Goal: Check status: Check status

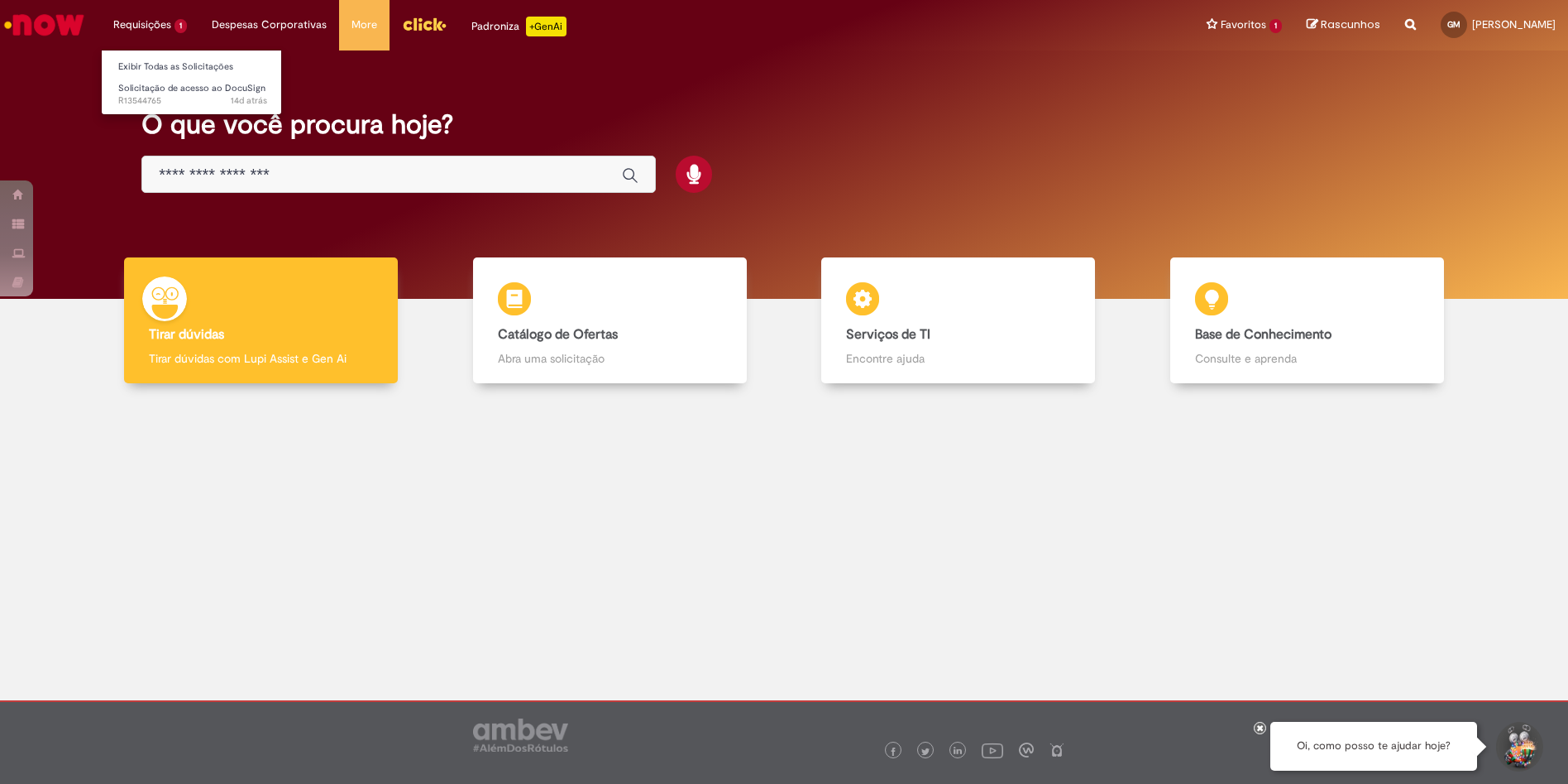
click at [131, 22] on li "Requisições 1 Exibir Todas as Solicitações Solicitação de acesso ao DocuSign 14…" at bounding box center [150, 24] width 99 height 49
click at [151, 63] on link "Exibir Todas as Solicitações" at bounding box center [192, 67] width 182 height 18
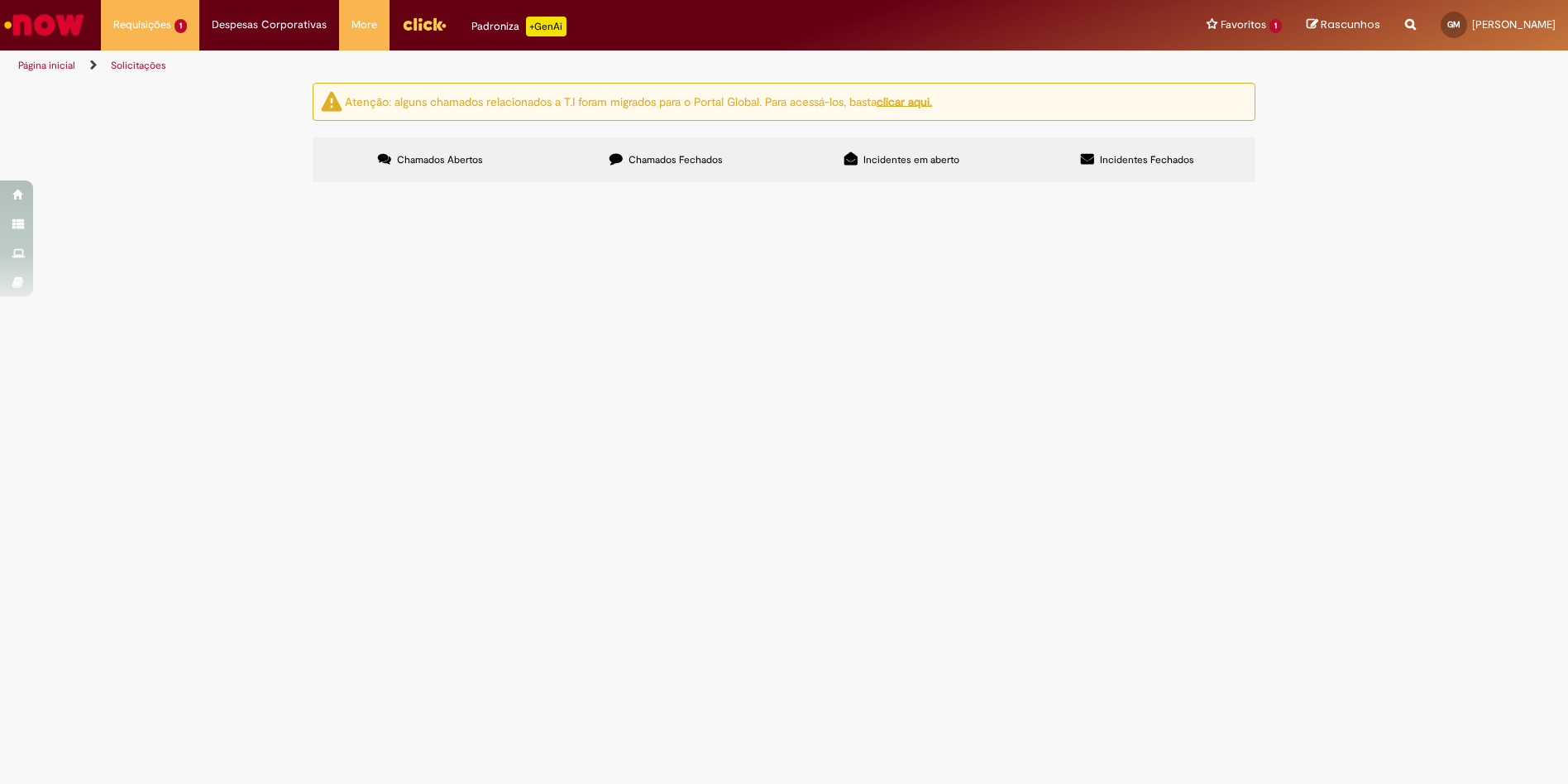
click at [627, 174] on label "Chamados Fechados" at bounding box center [666, 160] width 236 height 45
click at [0, 0] on button at bounding box center [0, 0] width 0 height 0
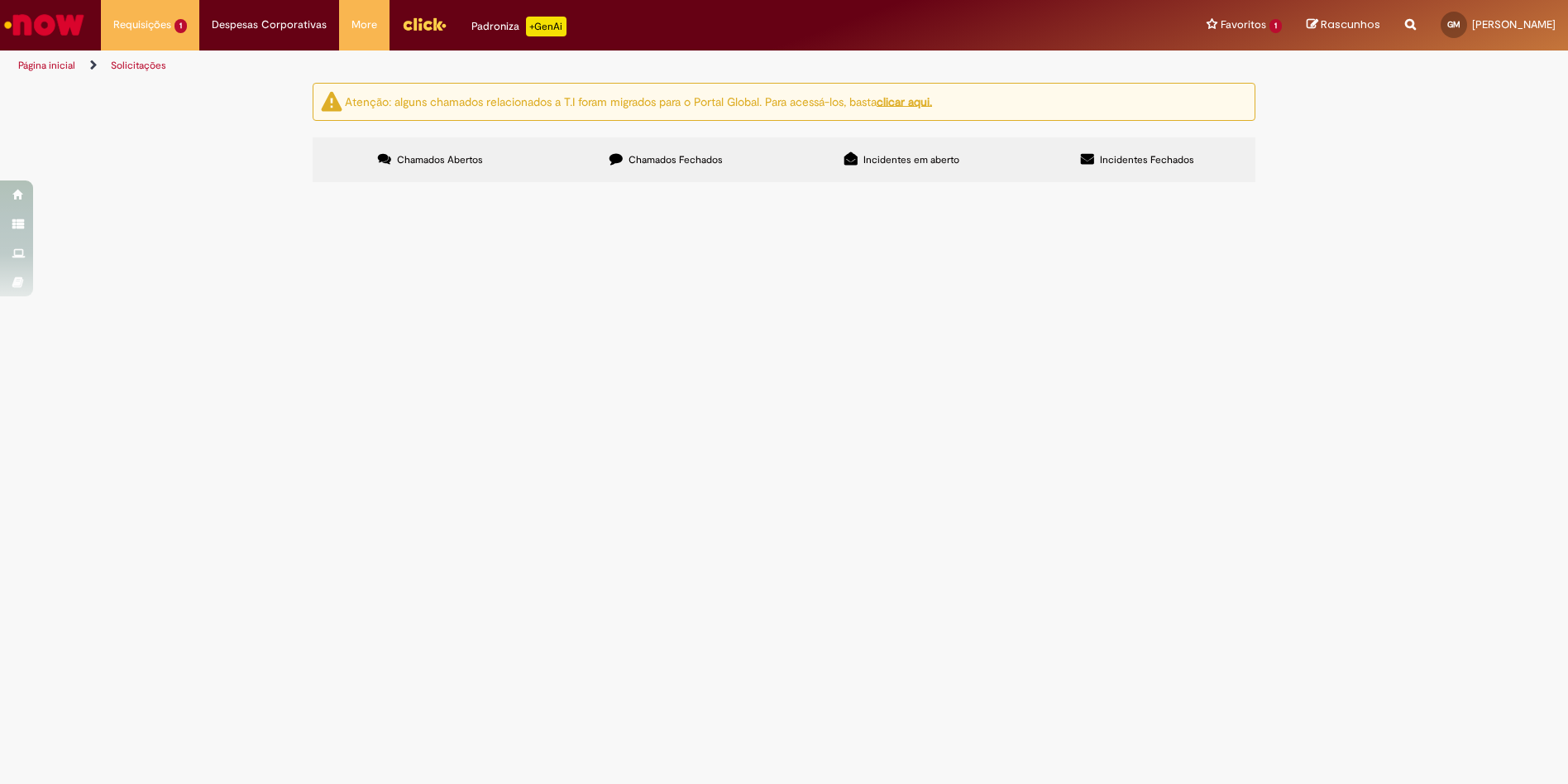
click at [858, 166] on label "Incidentes em aberto" at bounding box center [902, 160] width 236 height 45
click at [1199, 164] on label "Incidentes Fechados" at bounding box center [1137, 160] width 236 height 45
click at [651, 178] on label "Chamados Fechados" at bounding box center [666, 160] width 236 height 45
click at [0, 0] on input "Pesquisar" at bounding box center [0, 0] width 0 height 0
click at [0, 0] on button at bounding box center [0, 0] width 0 height 0
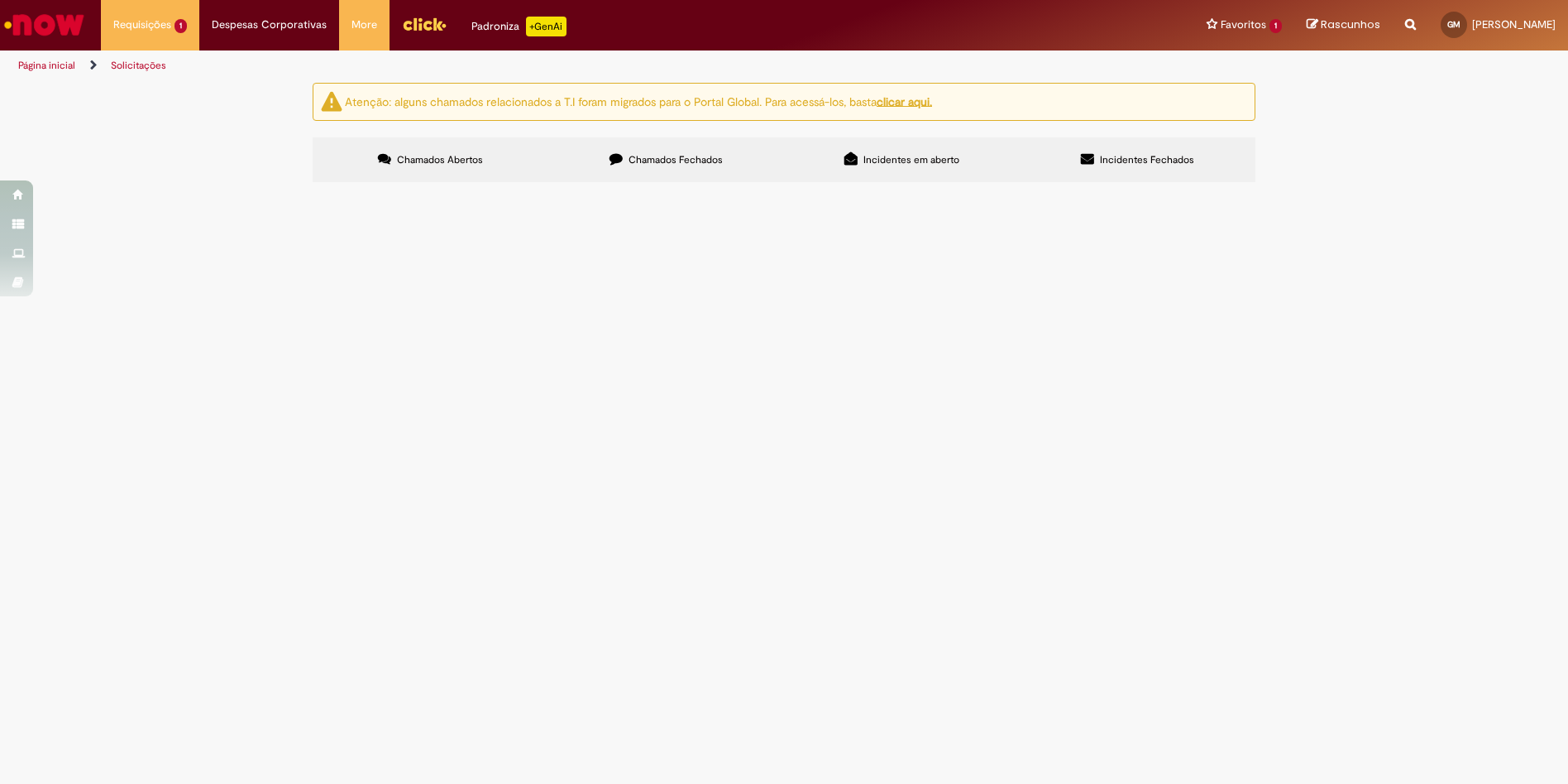
click at [904, 101] on u "clicar aqui." at bounding box center [905, 101] width 56 height 15
click at [0, 0] on button at bounding box center [0, 0] width 0 height 0
